Goal: Task Accomplishment & Management: Use online tool/utility

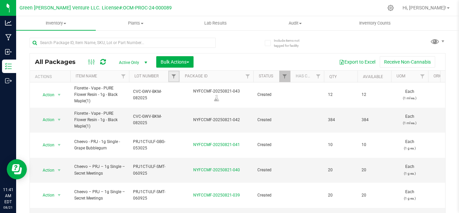
click at [173, 73] on link "Filter" at bounding box center [173, 76] width 11 height 11
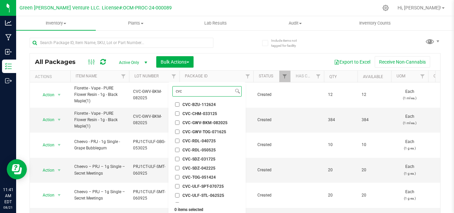
scroll to position [51, 0]
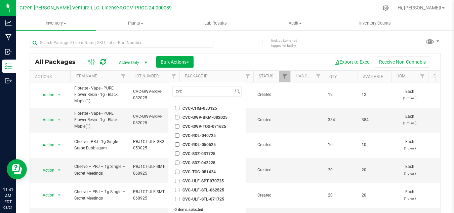
click at [221, 199] on span "CVC-ULF-STL-071725" at bounding box center [203, 199] width 42 height 4
click at [179, 199] on input "CVC-ULF-STL-071725" at bounding box center [177, 199] width 4 height 4
checkbox input "true"
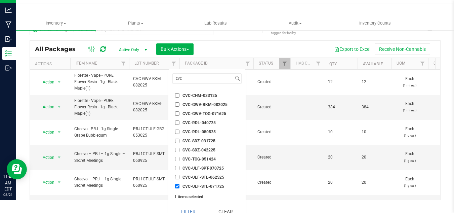
scroll to position [21, 0]
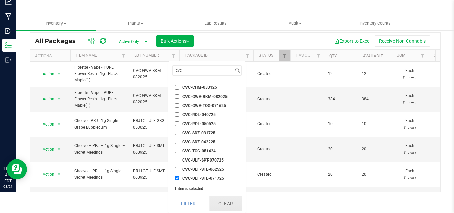
click at [221, 202] on button "Clear" at bounding box center [225, 203] width 32 height 15
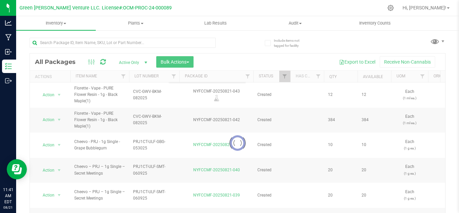
scroll to position [0, 0]
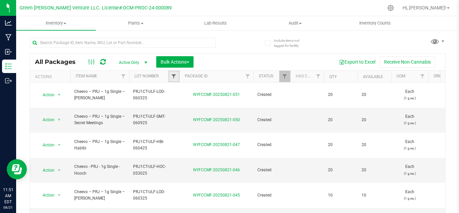
click at [176, 75] on span "Filter" at bounding box center [173, 76] width 5 height 5
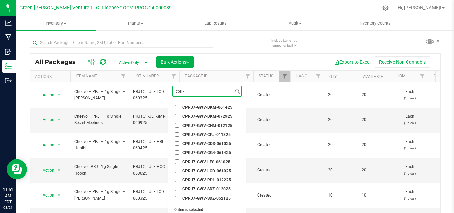
type input "cprj7"
click at [199, 169] on span "CPRJ7-GWV-LOD-061025" at bounding box center [206, 171] width 48 height 4
click at [179, 168] on input "CPRJ7-GWV-LOD-061025" at bounding box center [177, 170] width 4 height 4
checkbox input "true"
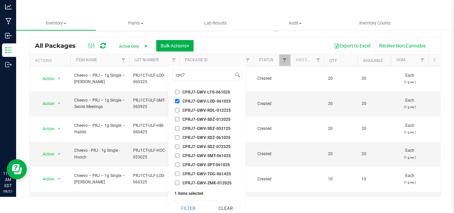
scroll to position [21, 0]
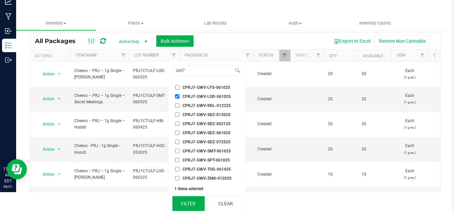
click at [192, 206] on button "Filter" at bounding box center [188, 203] width 32 height 15
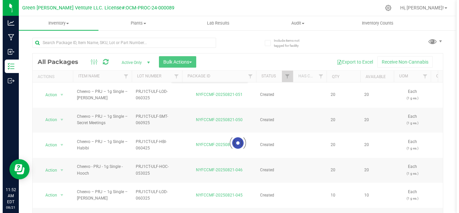
scroll to position [0, 0]
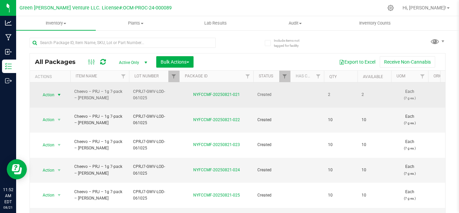
click at [57, 93] on span "select" at bounding box center [58, 94] width 5 height 5
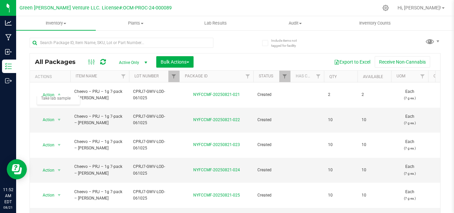
click at [226, 64] on div "Export to Excel Receive Non-Cannabis" at bounding box center [317, 61] width 237 height 11
